Goal: Task Accomplishment & Management: Use online tool/utility

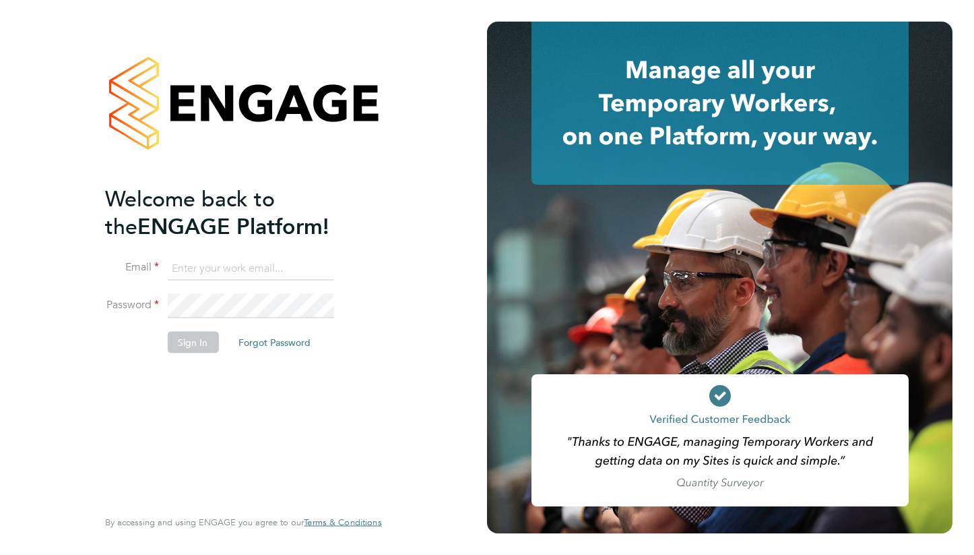
click at [195, 269] on input at bounding box center [250, 268] width 166 height 24
type input "cdsitepu@gmail.com"
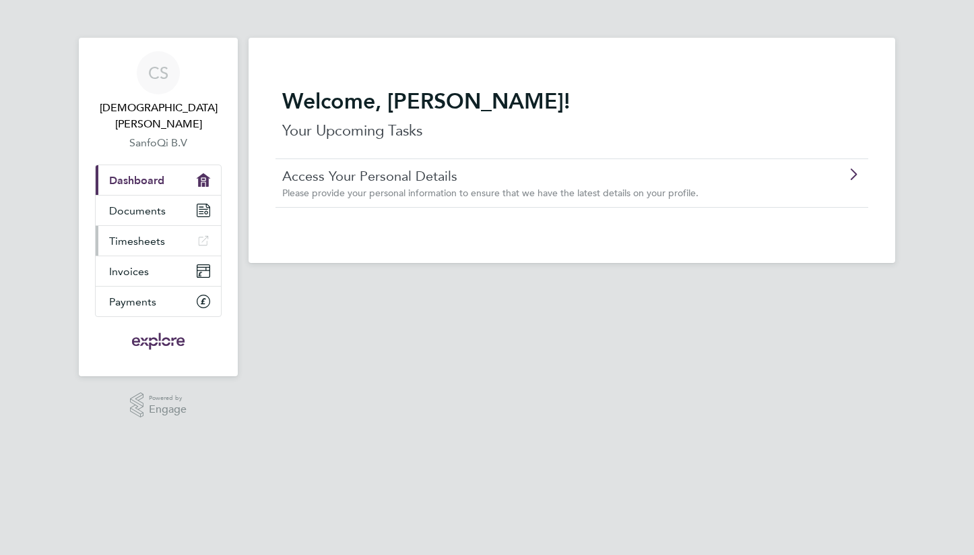
click at [160, 235] on span "Timesheets" at bounding box center [137, 241] width 56 height 13
click at [202, 235] on icon "Main navigation" at bounding box center [203, 240] width 13 height 11
